Goal: Obtain resource: Download file/media

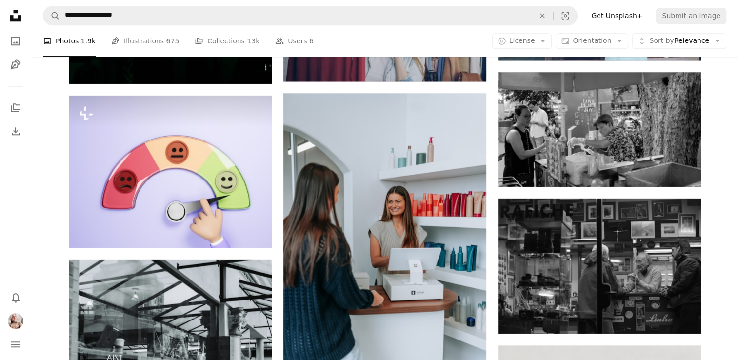
scroll to position [4734, 0]
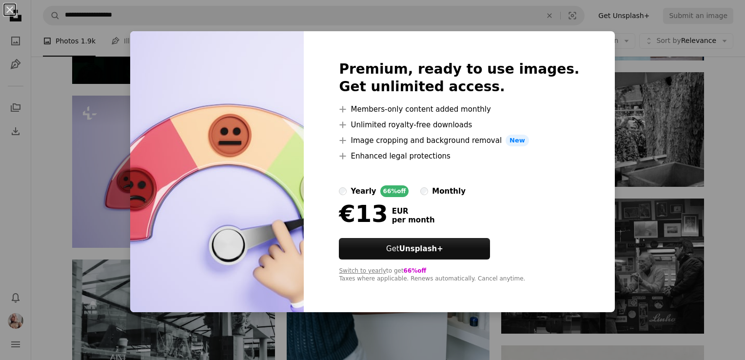
click at [51, 100] on div "An X shape Premium, ready to use images. Get unlimited access. A plus sign Memb…" at bounding box center [372, 180] width 745 height 360
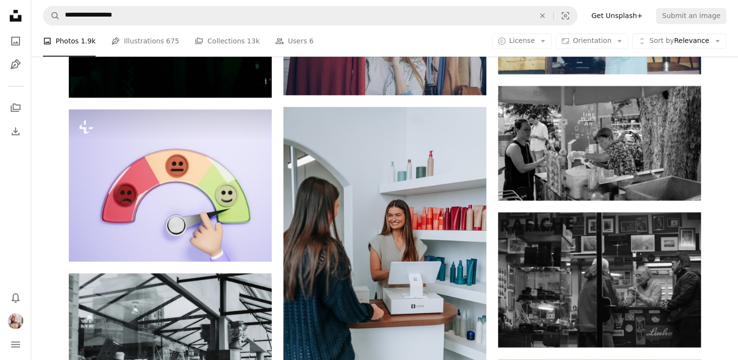
scroll to position [4720, 0]
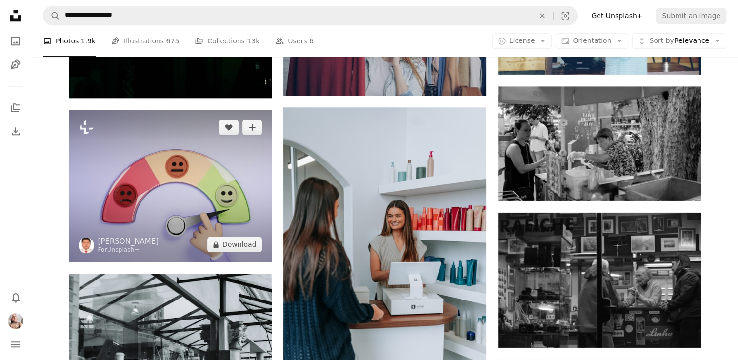
click at [166, 151] on img at bounding box center [170, 186] width 203 height 152
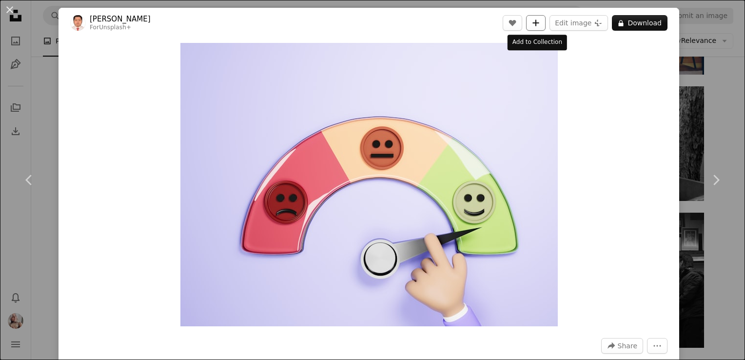
click at [536, 23] on icon "A plus sign" at bounding box center [536, 23] width 8 height 8
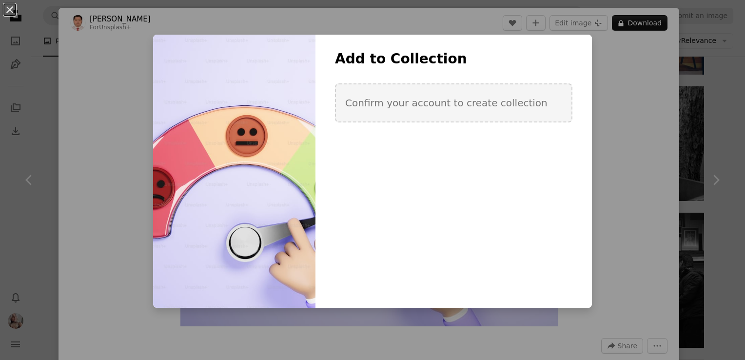
click at [623, 181] on div "An X shape Add to Collection Confirm your account to create collection Create n…" at bounding box center [372, 180] width 745 height 360
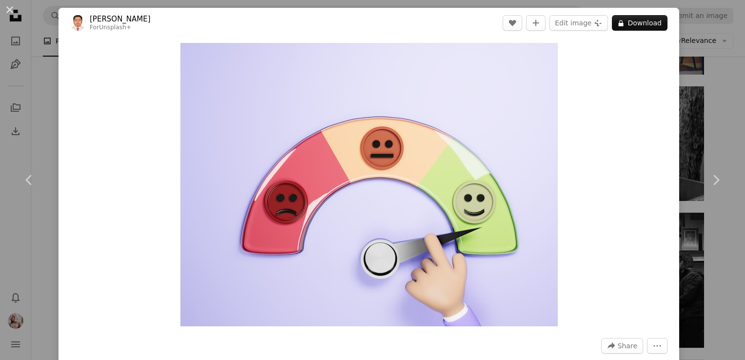
click at [697, 103] on div "An X shape Chevron left Chevron right [PERSON_NAME] For Unsplash+ A heart A plu…" at bounding box center [372, 180] width 745 height 360
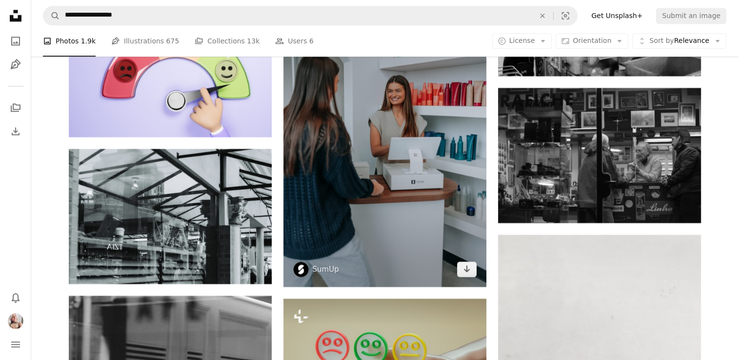
scroll to position [4846, 0]
